Goal: Information Seeking & Learning: Learn about a topic

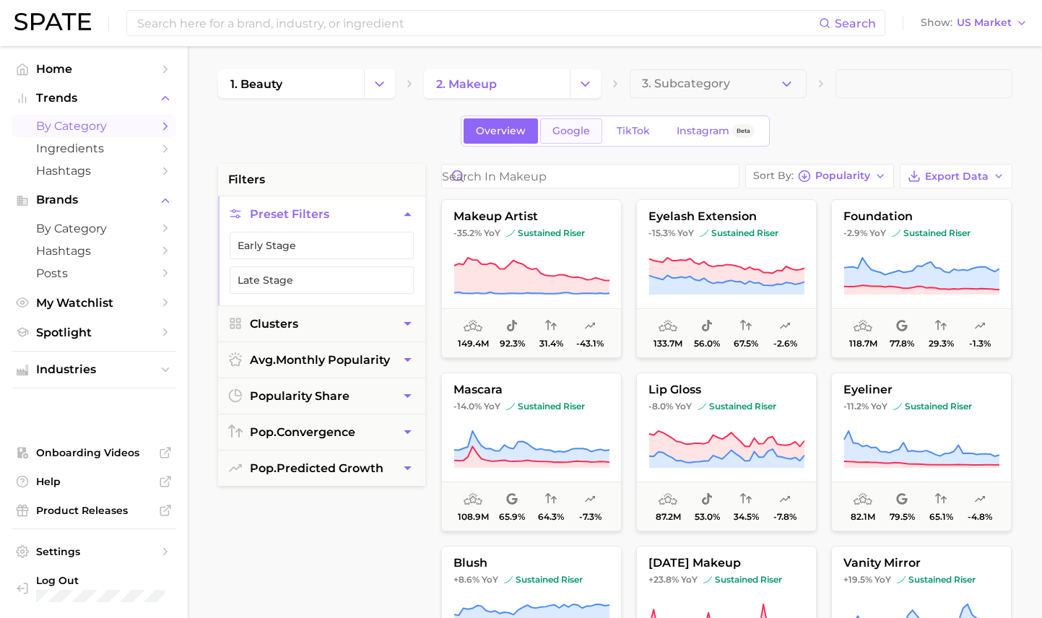
click at [571, 136] on span "Google" at bounding box center [571, 131] width 38 height 12
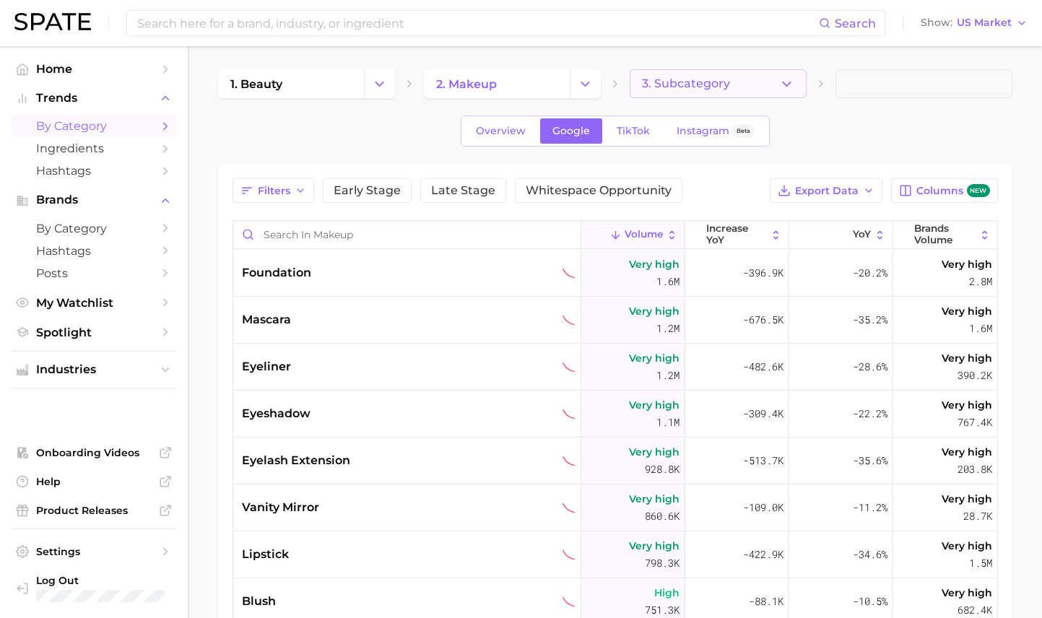
click at [690, 93] on button "3. Subcategory" at bounding box center [718, 83] width 177 height 29
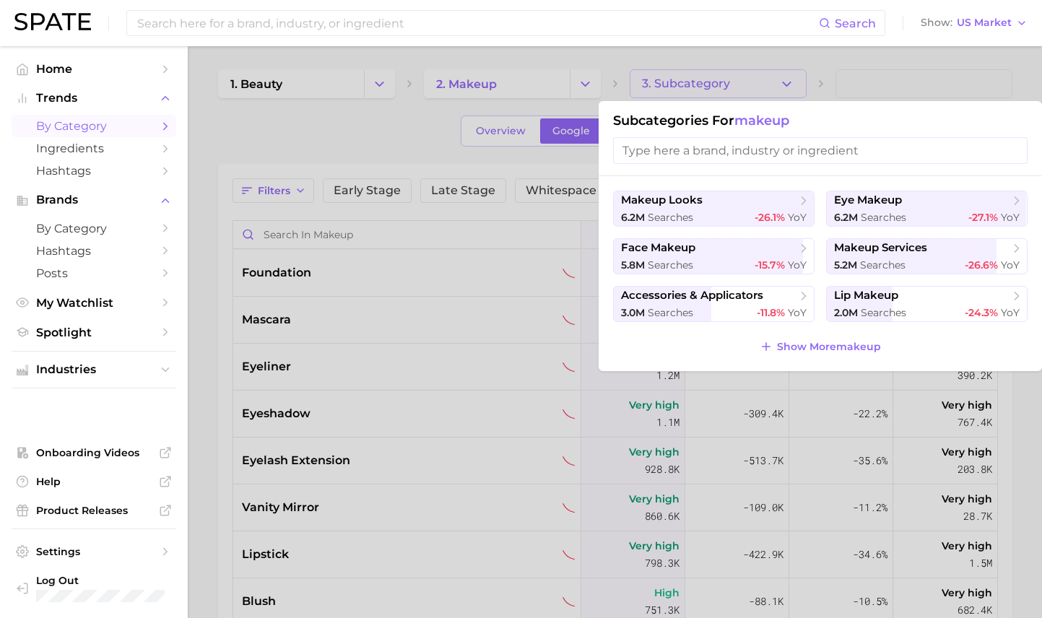
click at [604, 79] on div at bounding box center [521, 309] width 1042 height 618
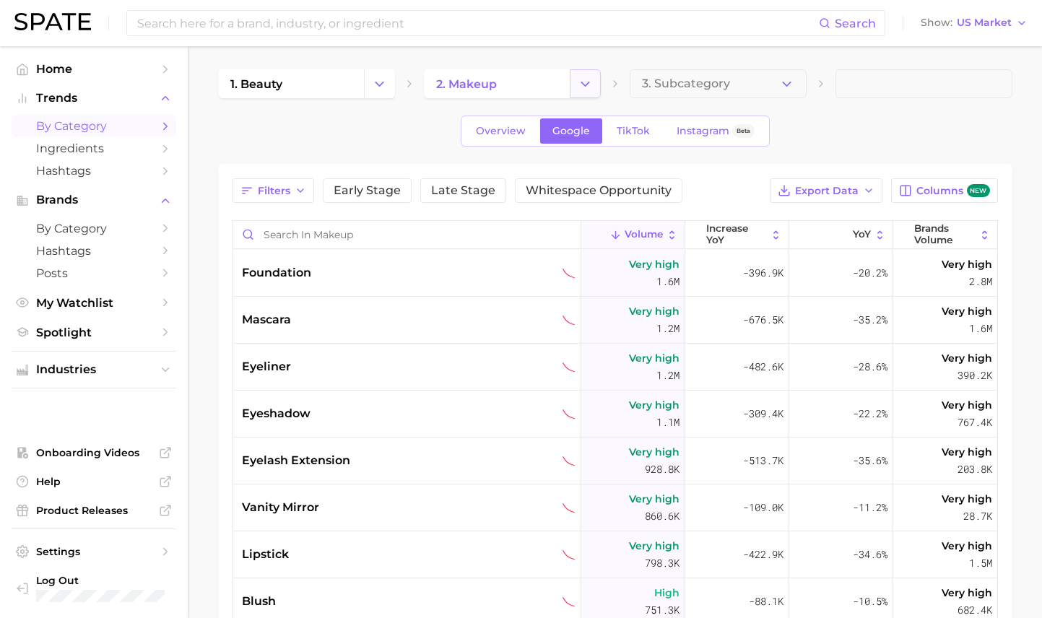
click at [589, 79] on icon "Change Category" at bounding box center [585, 84] width 15 height 15
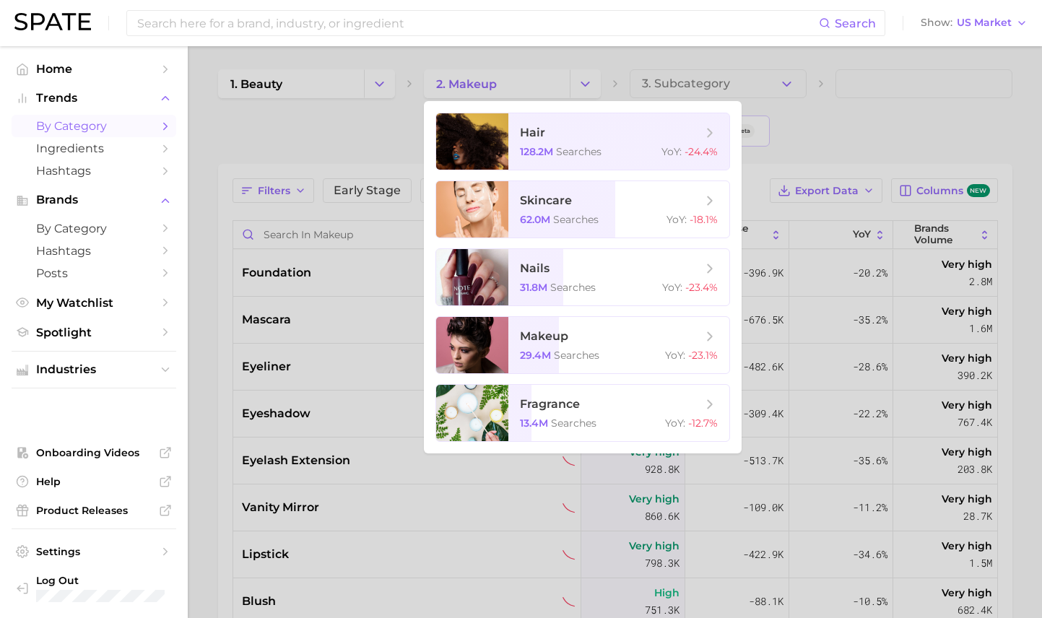
click at [701, 82] on div at bounding box center [521, 309] width 1042 height 618
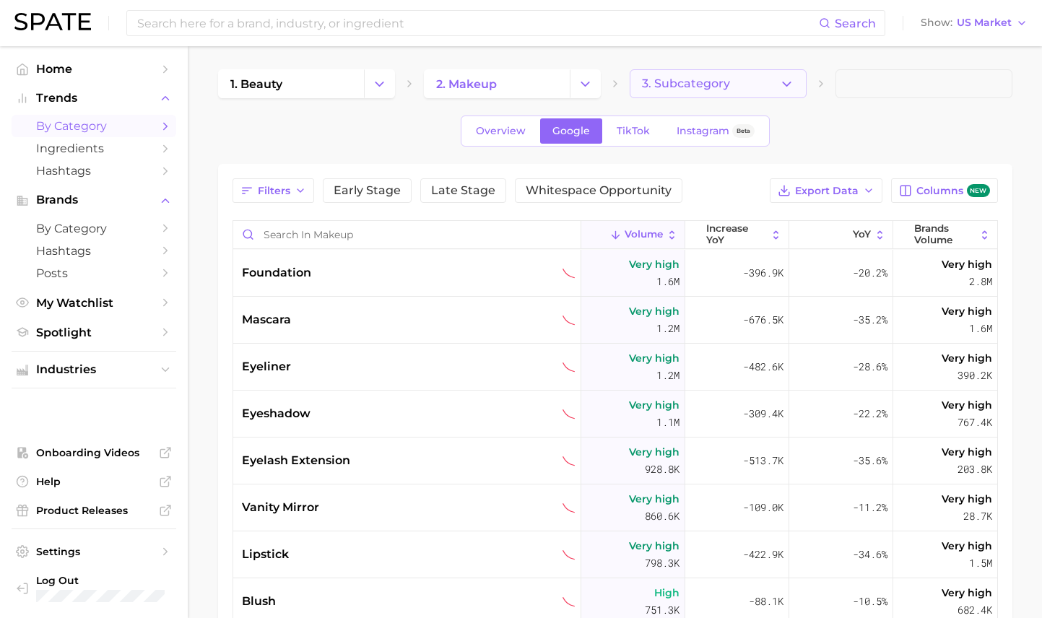
click at [703, 82] on span "3. Subcategory" at bounding box center [686, 83] width 88 height 13
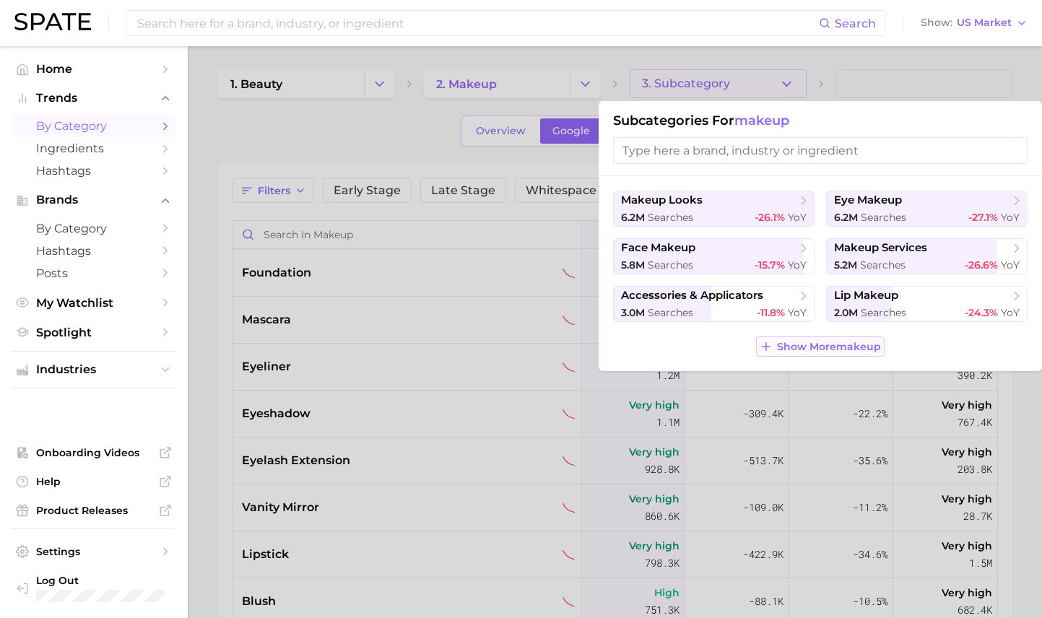
click at [817, 344] on span "Show More makeup" at bounding box center [829, 347] width 104 height 12
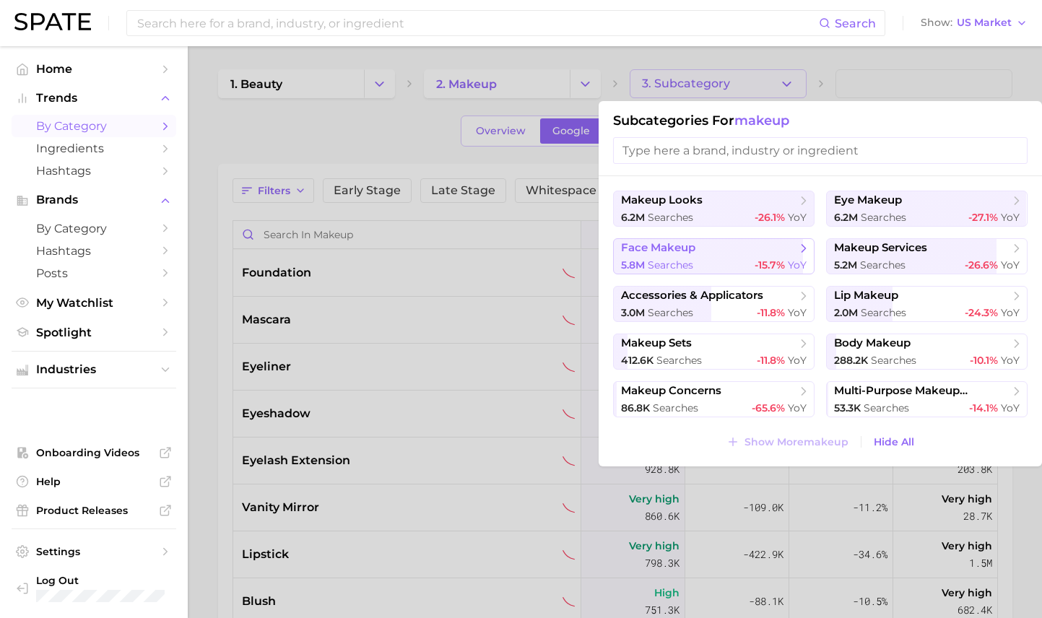
click at [745, 253] on span "face makeup" at bounding box center [708, 248] width 175 height 14
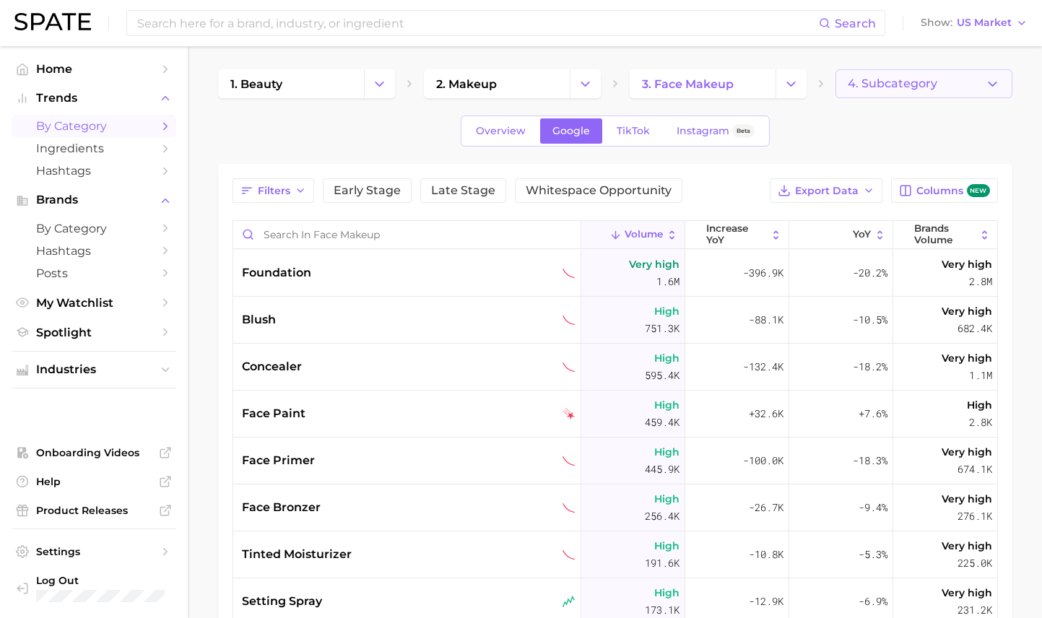
click at [897, 80] on span "4. Subcategory" at bounding box center [893, 83] width 90 height 13
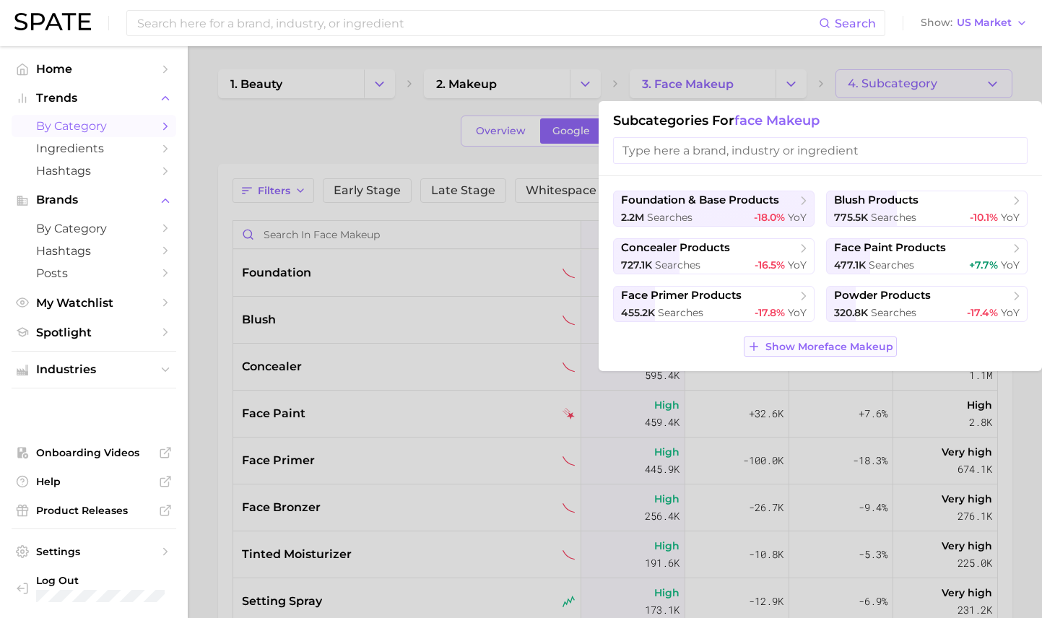
click at [802, 346] on span "Show More face makeup" at bounding box center [829, 347] width 128 height 12
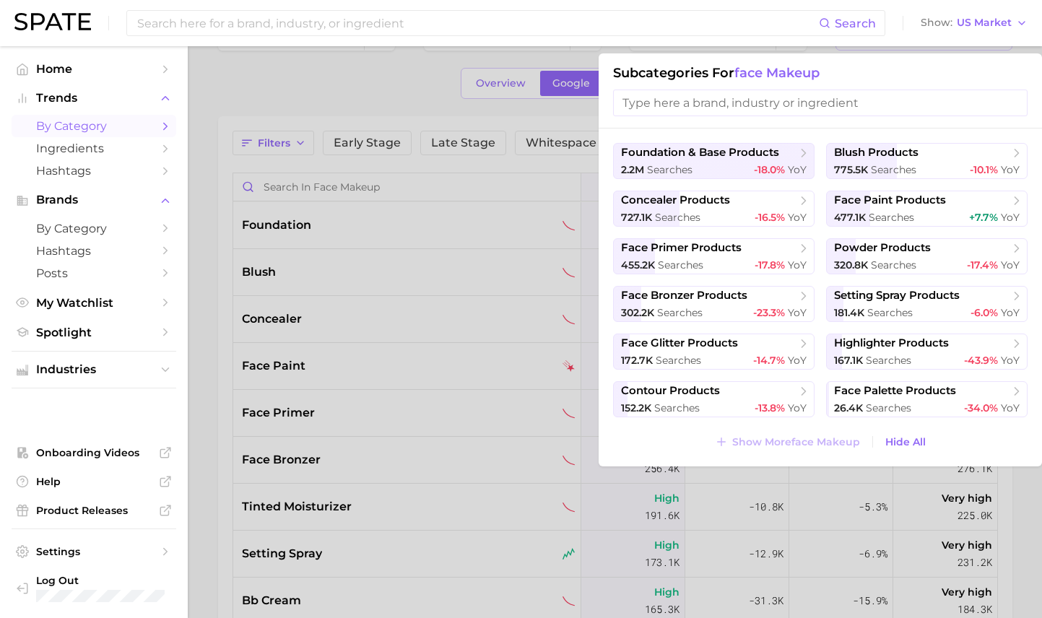
scroll to position [50, 0]
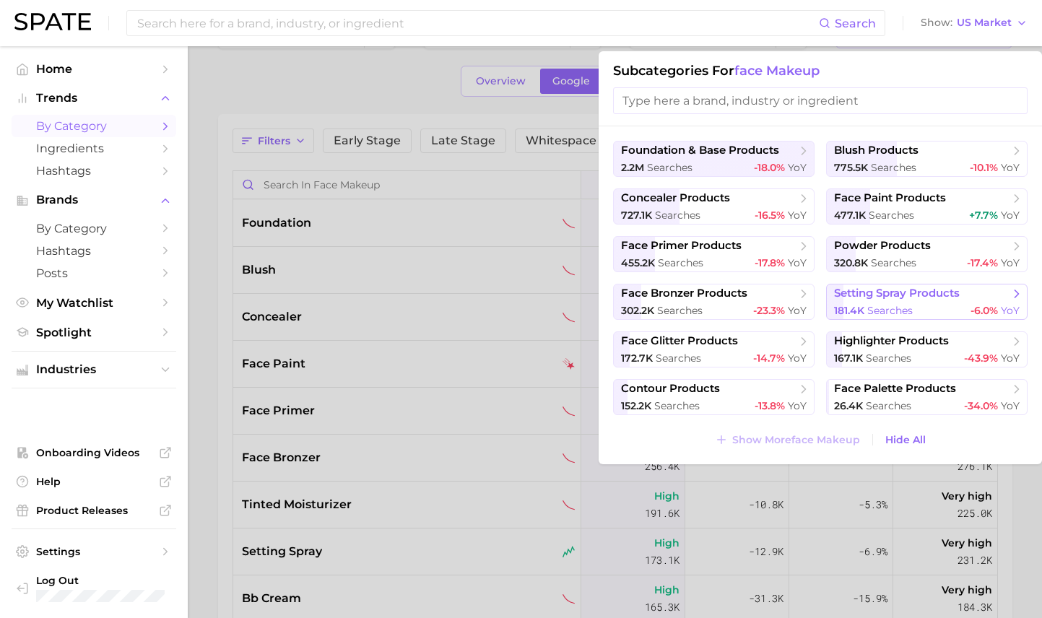
click at [872, 305] on span "searches" at bounding box center [889, 310] width 45 height 13
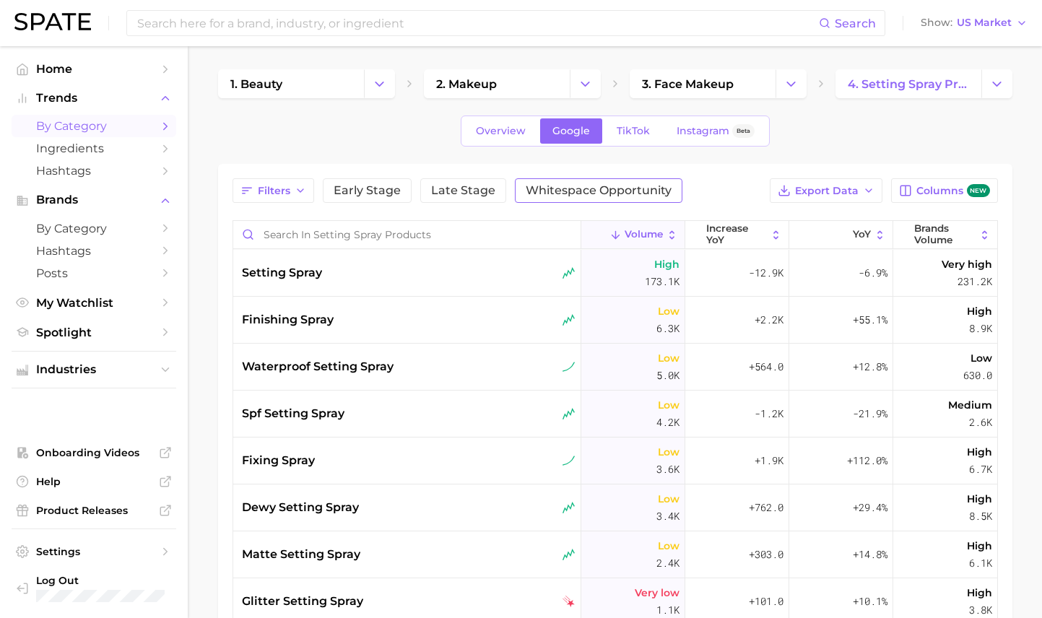
click at [544, 194] on span "Whitespace Opportunity" at bounding box center [599, 191] width 146 height 12
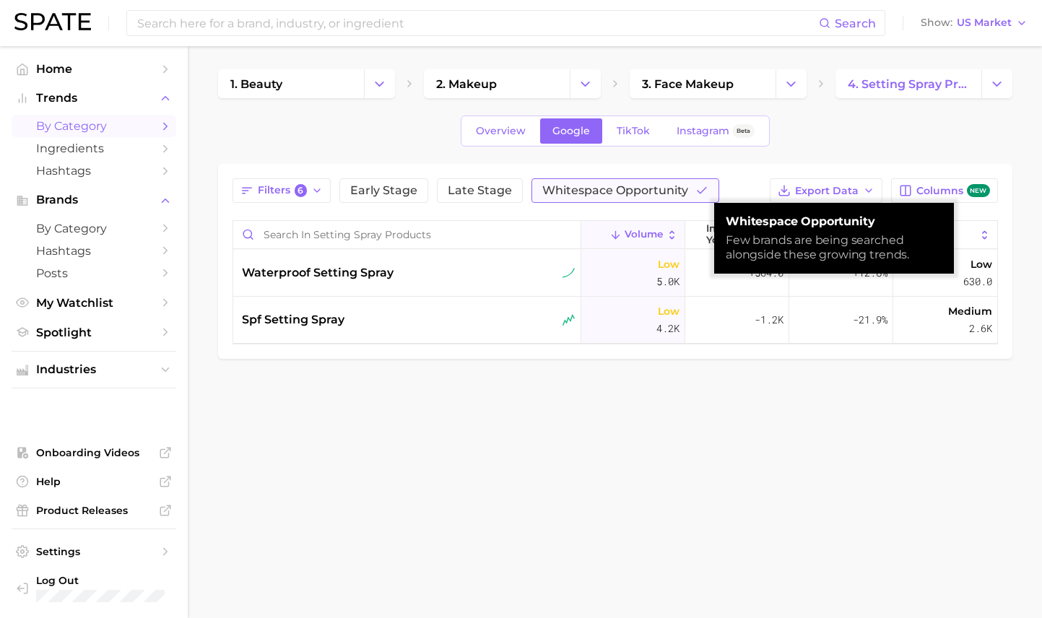
click at [544, 195] on span "Whitespace Opportunity" at bounding box center [615, 191] width 146 height 12
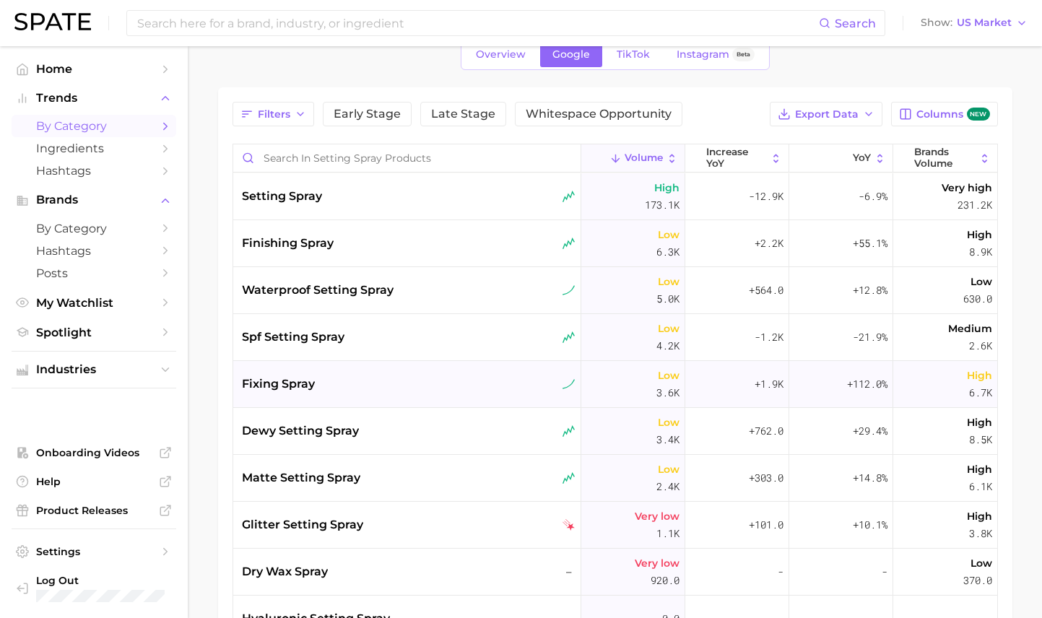
scroll to position [84, 0]
